Goal: Navigation & Orientation: Find specific page/section

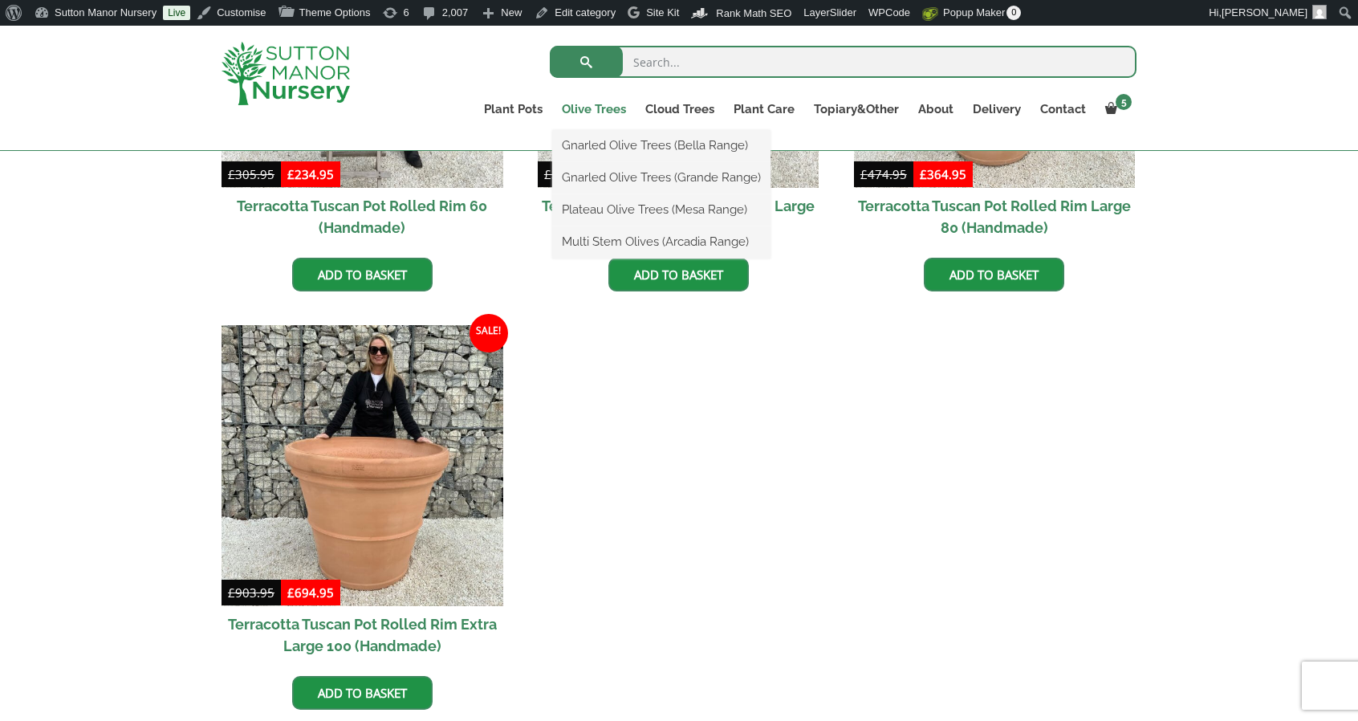
click at [573, 112] on link "Olive Trees" at bounding box center [593, 109] width 83 height 22
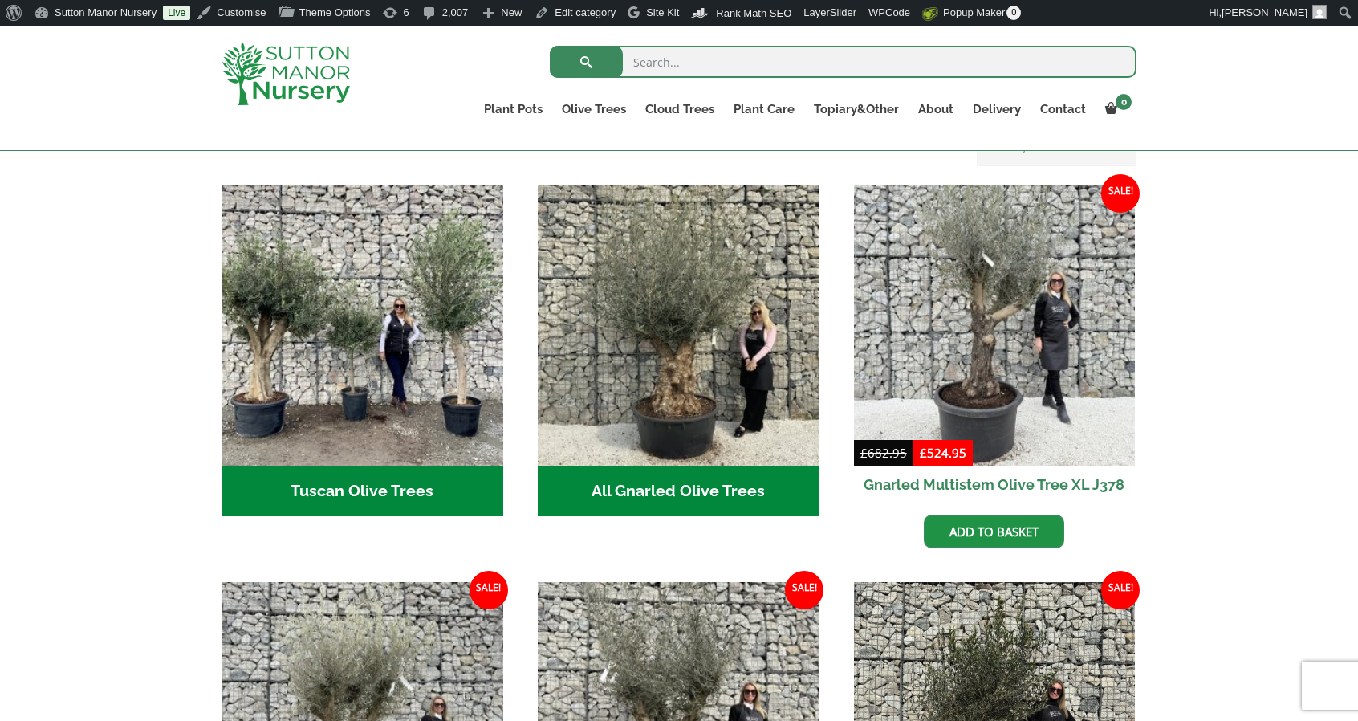
scroll to position [562, 0]
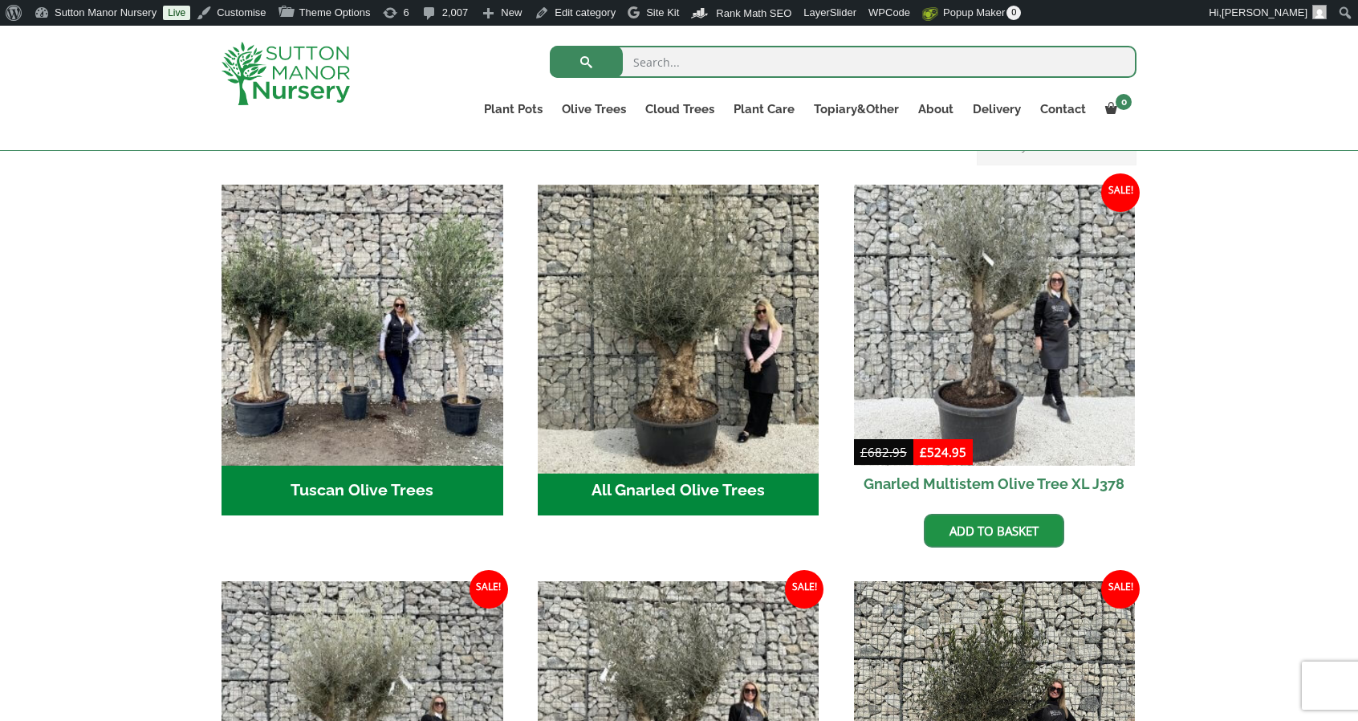
click at [604, 389] on img "Visit product category All Gnarled Olive Trees" at bounding box center [678, 324] width 295 height 295
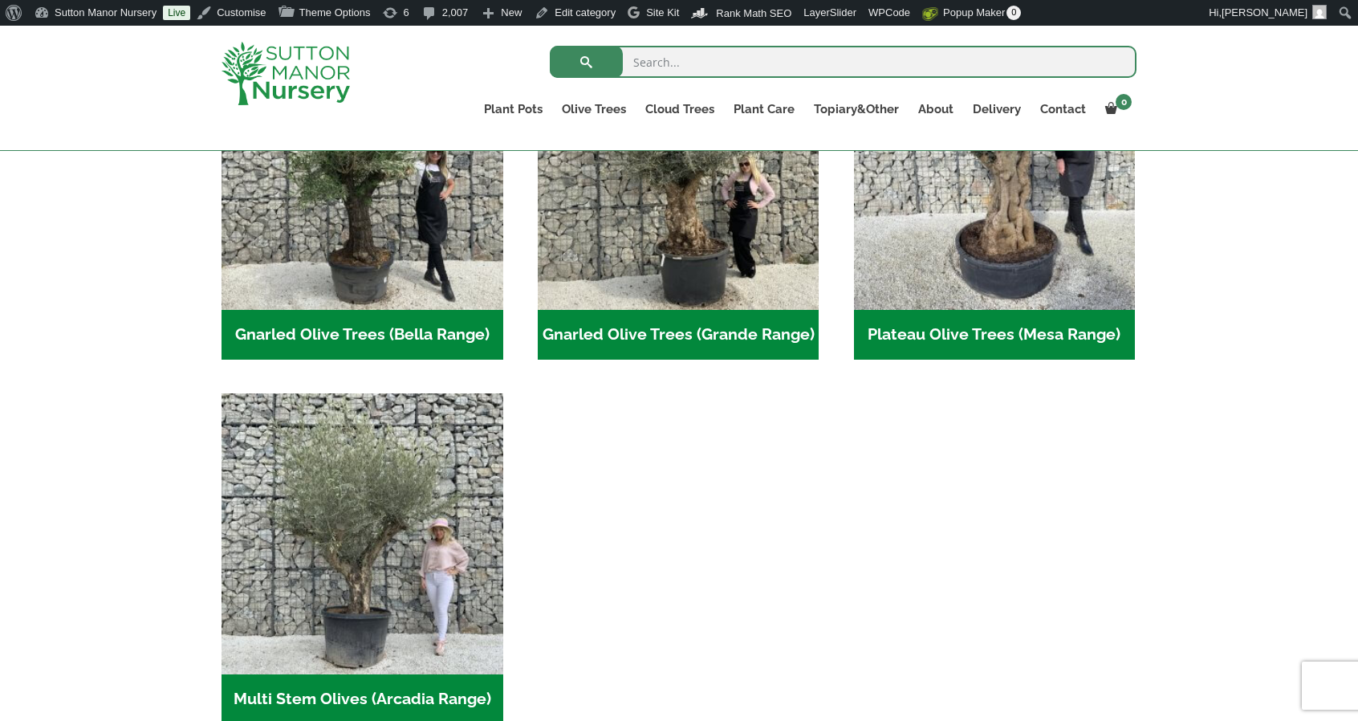
scroll to position [471, 0]
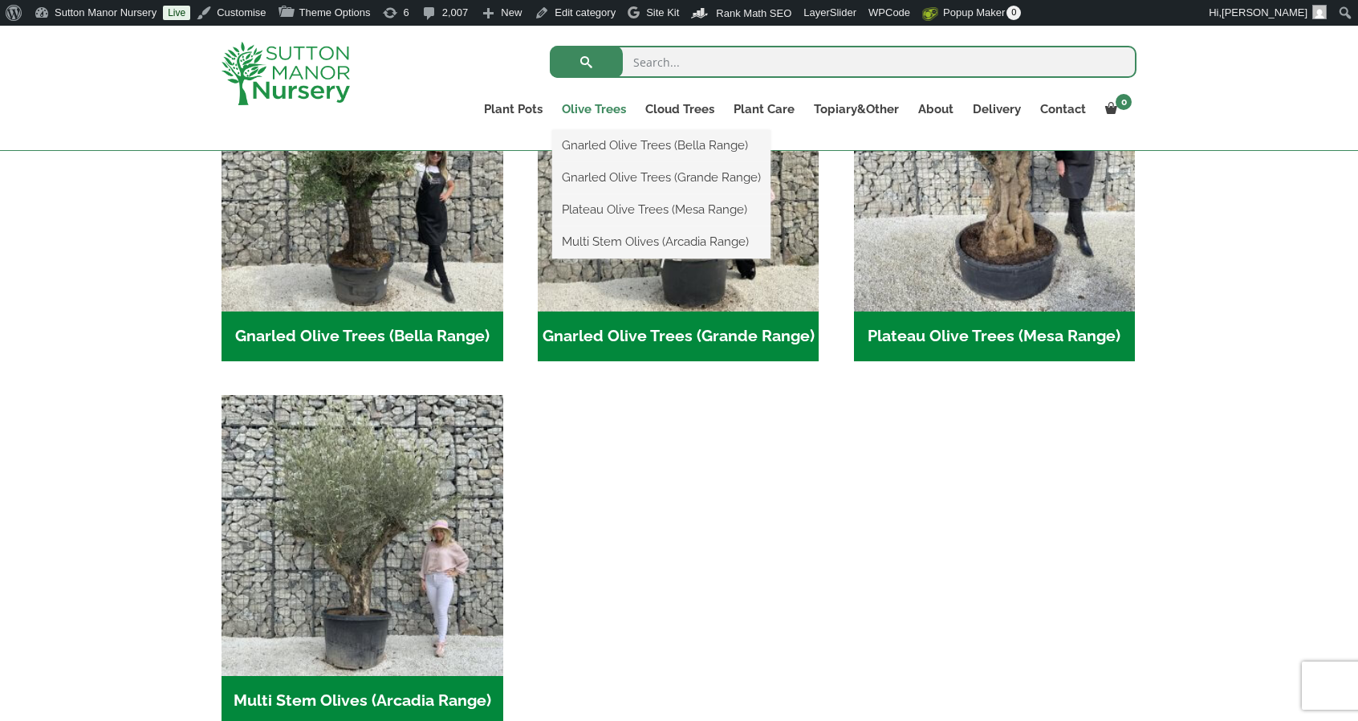
click at [613, 111] on link "Olive Trees" at bounding box center [593, 109] width 83 height 22
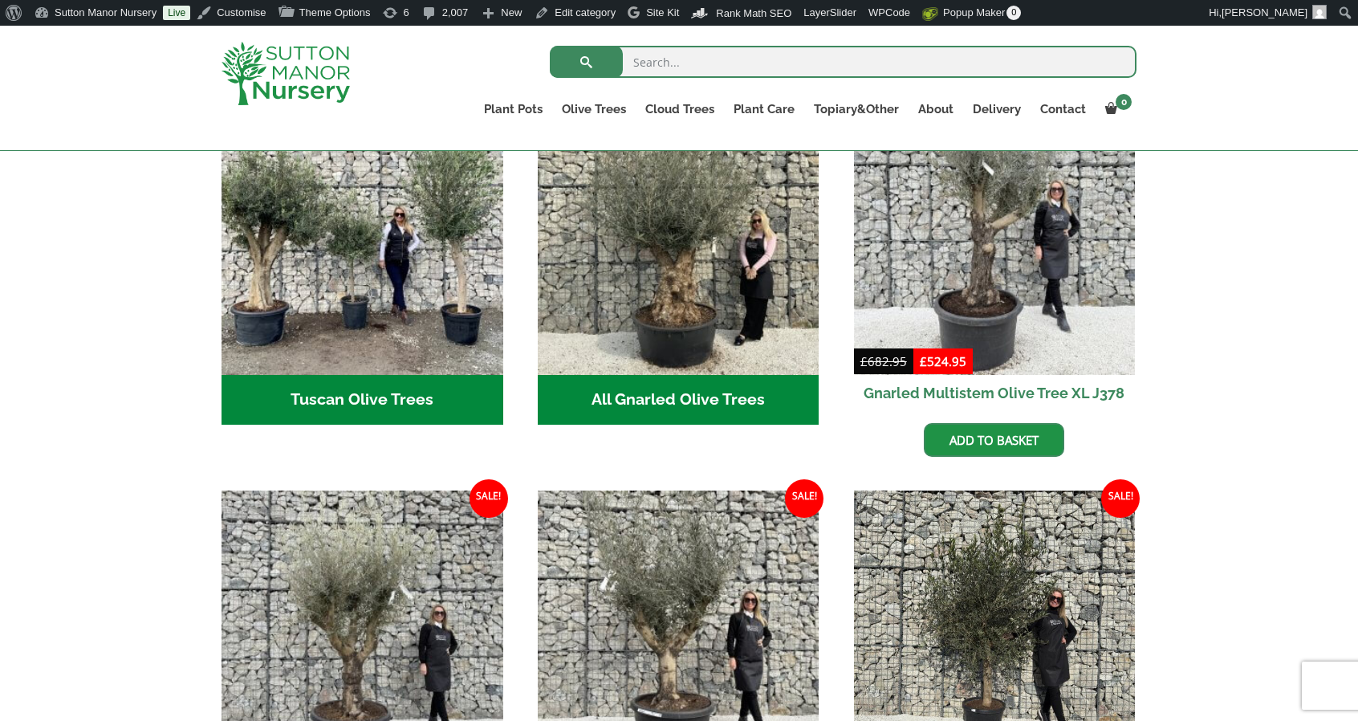
scroll to position [671, 0]
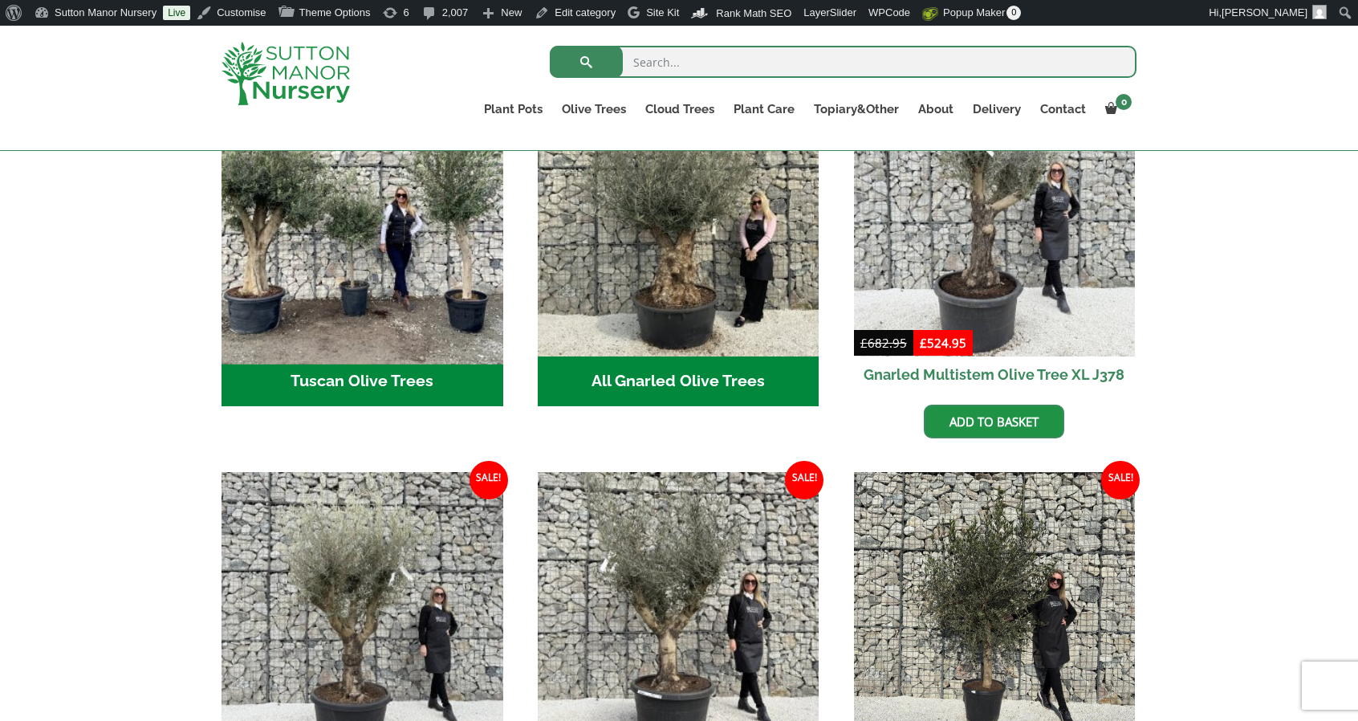
click at [467, 258] on img "Visit product category Tuscan Olive Trees" at bounding box center [361, 215] width 295 height 295
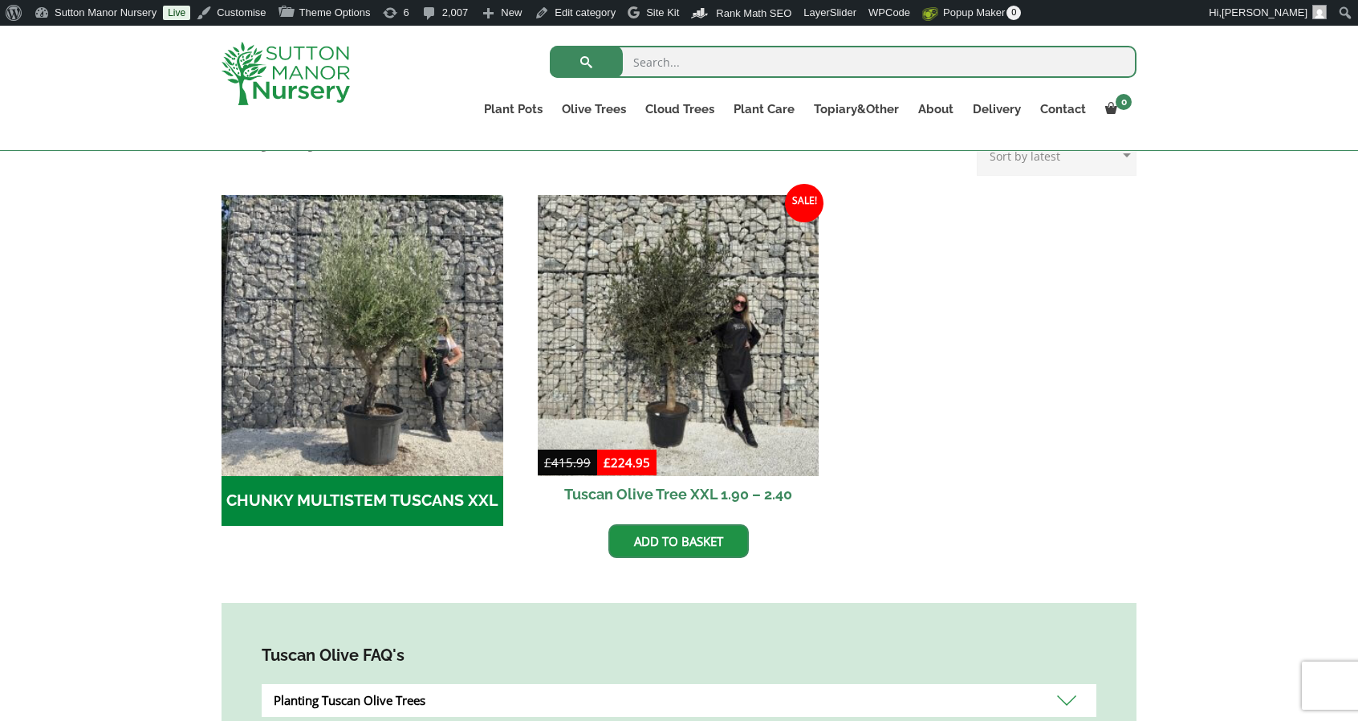
scroll to position [449, 0]
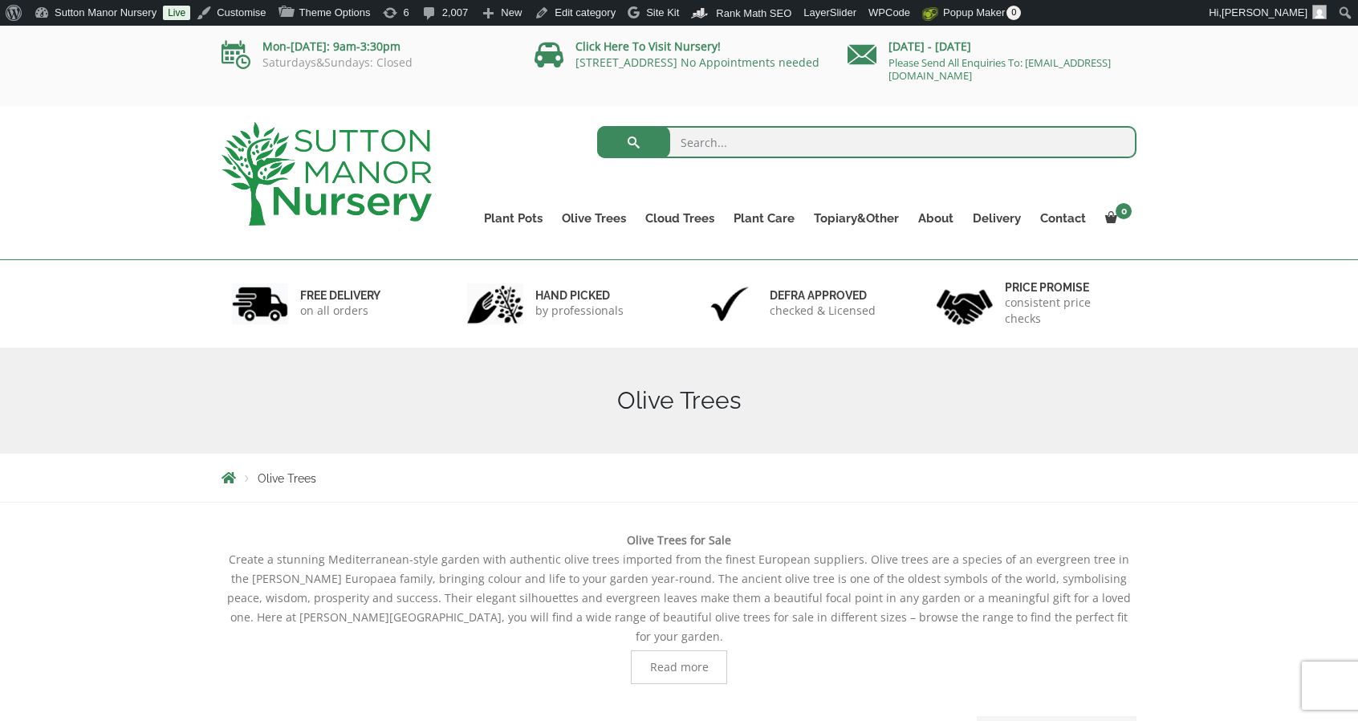
click at [387, 153] on img at bounding box center [327, 174] width 210 height 104
